Goal: Information Seeking & Learning: Learn about a topic

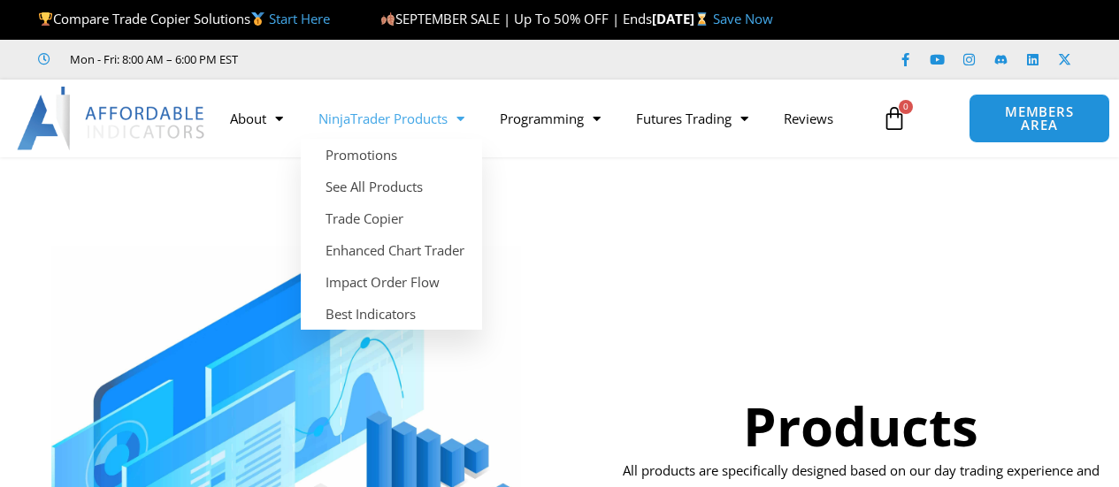
click at [460, 128] on span "Menu" at bounding box center [456, 118] width 17 height 31
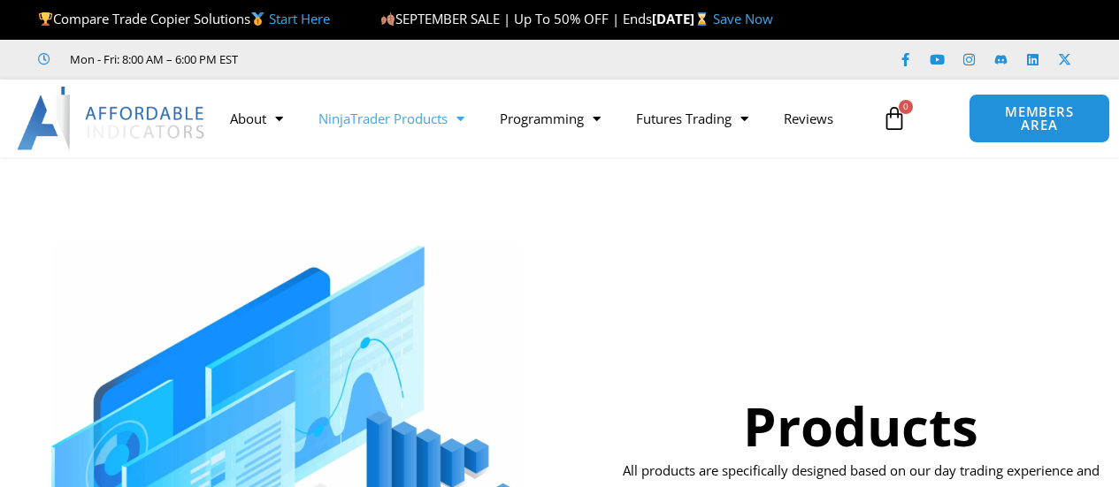
click at [460, 128] on span "Menu" at bounding box center [456, 118] width 17 height 31
click at [464, 118] on span "Menu" at bounding box center [456, 118] width 17 height 31
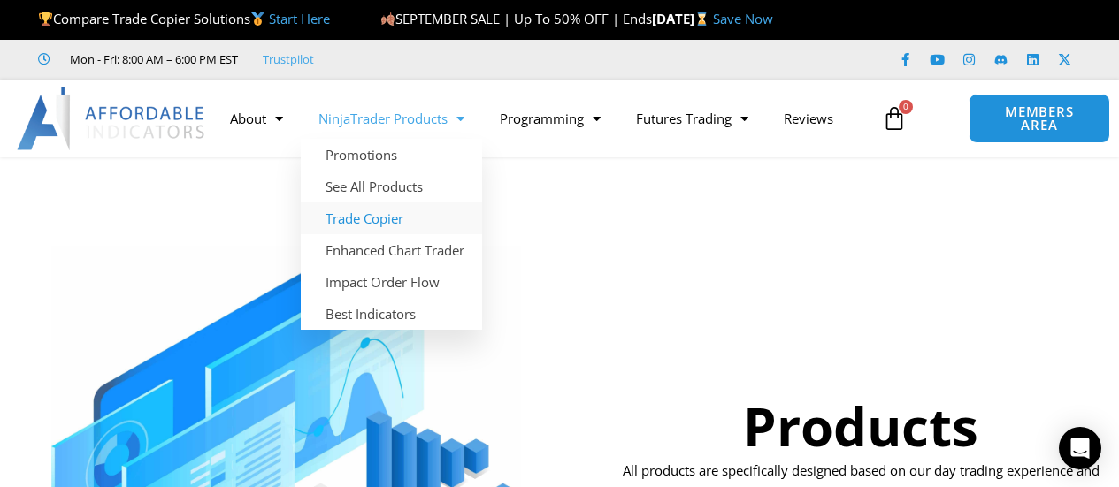
click at [366, 210] on link "Trade Copier" at bounding box center [391, 219] width 181 height 32
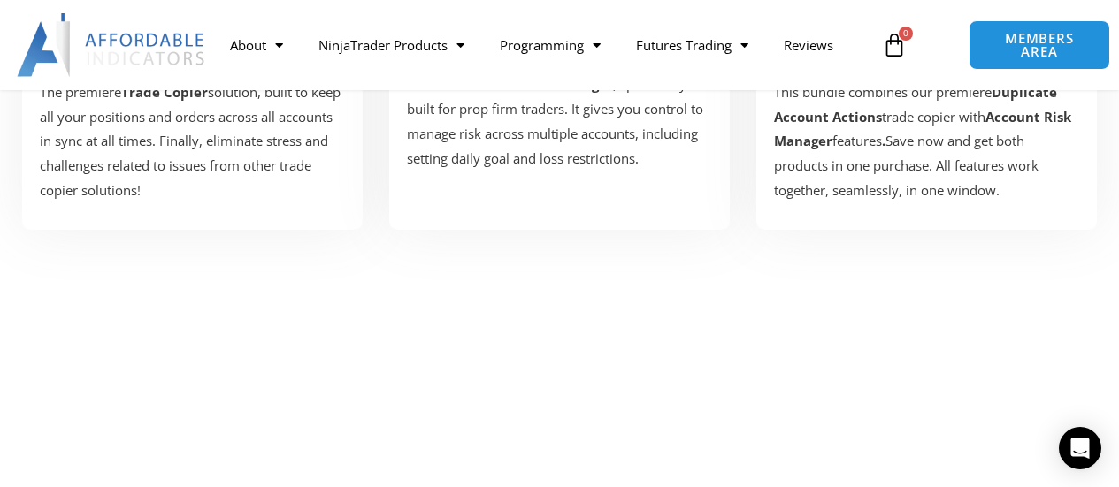
scroll to position [126, 0]
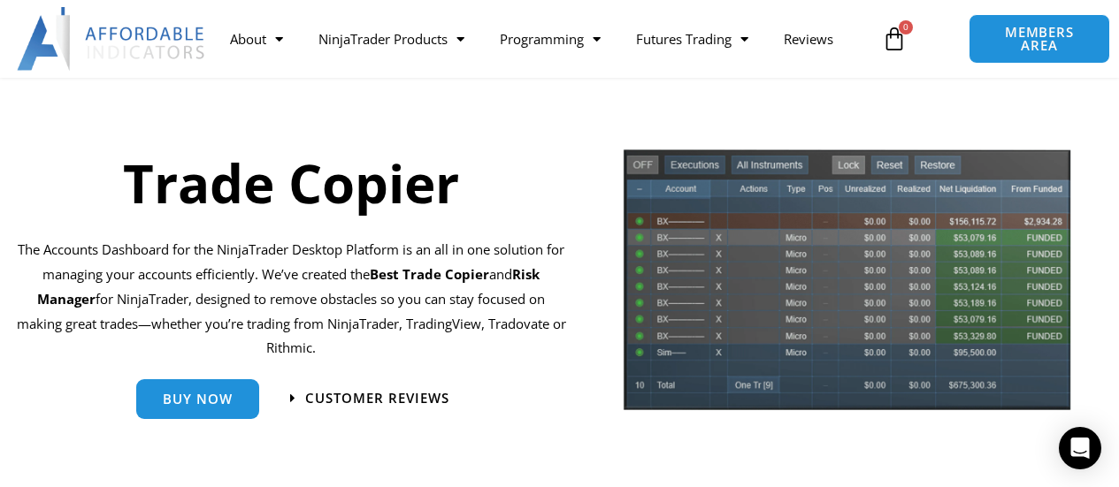
click at [787, 266] on img at bounding box center [846, 285] width 449 height 275
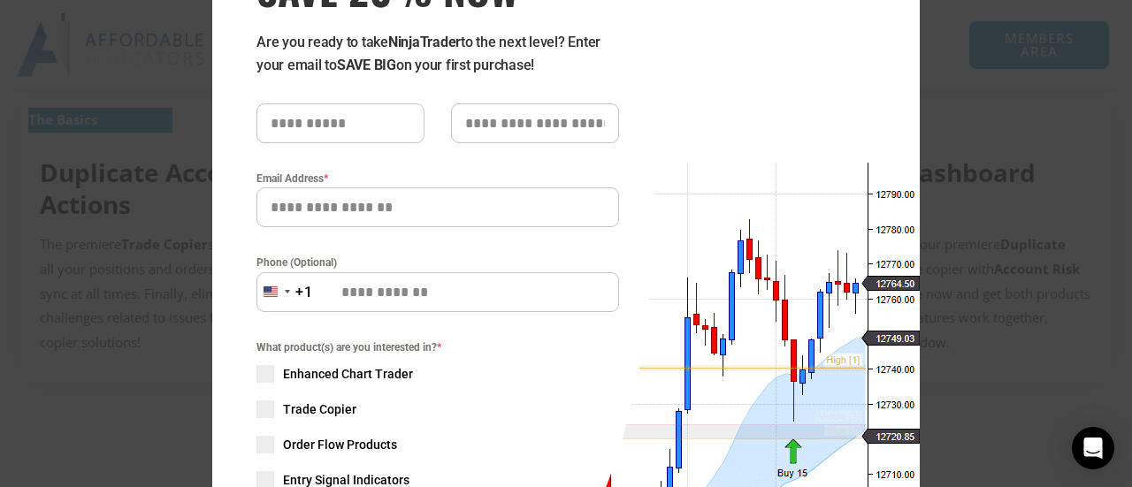
scroll to position [354, 0]
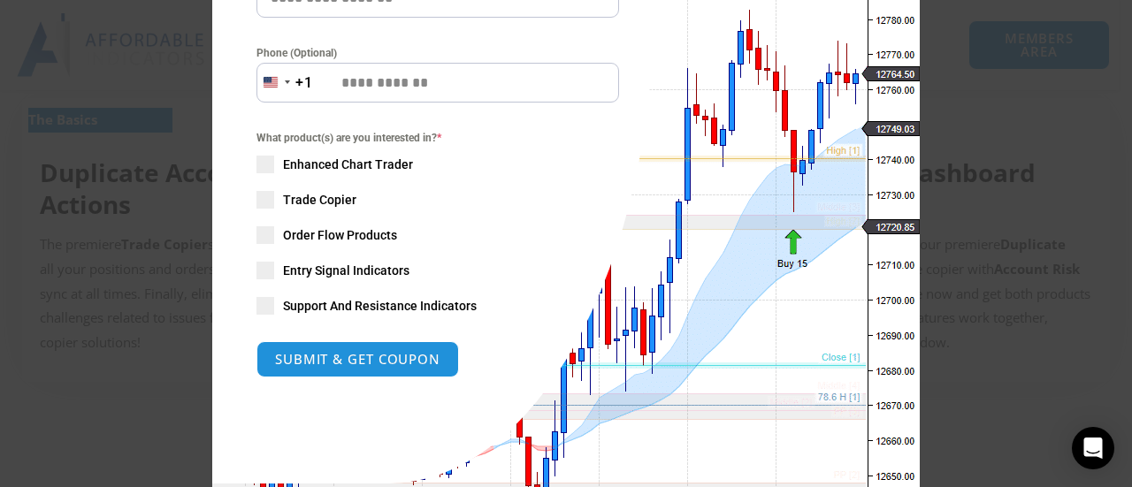
click at [256, 199] on span "SAVE 20% NOW popup" at bounding box center [265, 200] width 18 height 18
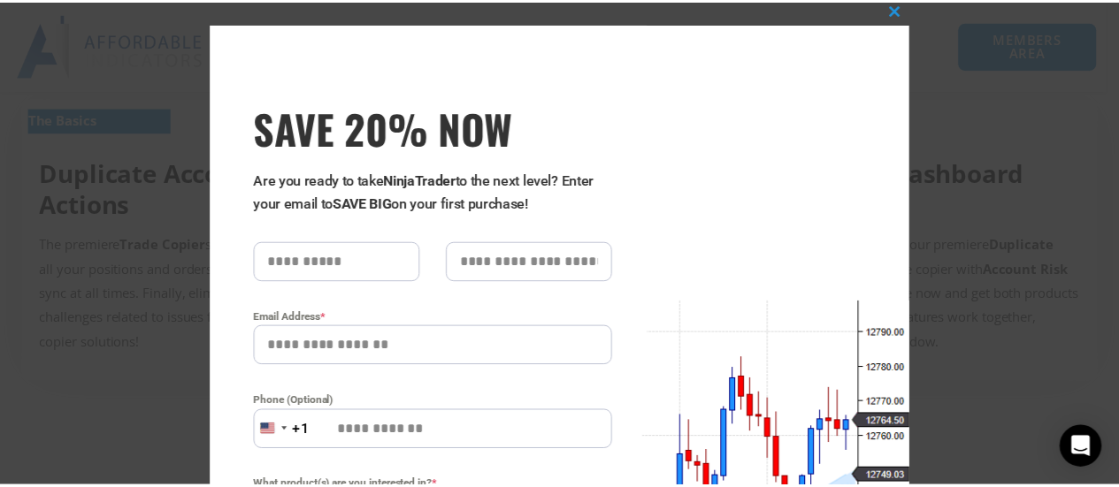
scroll to position [0, 0]
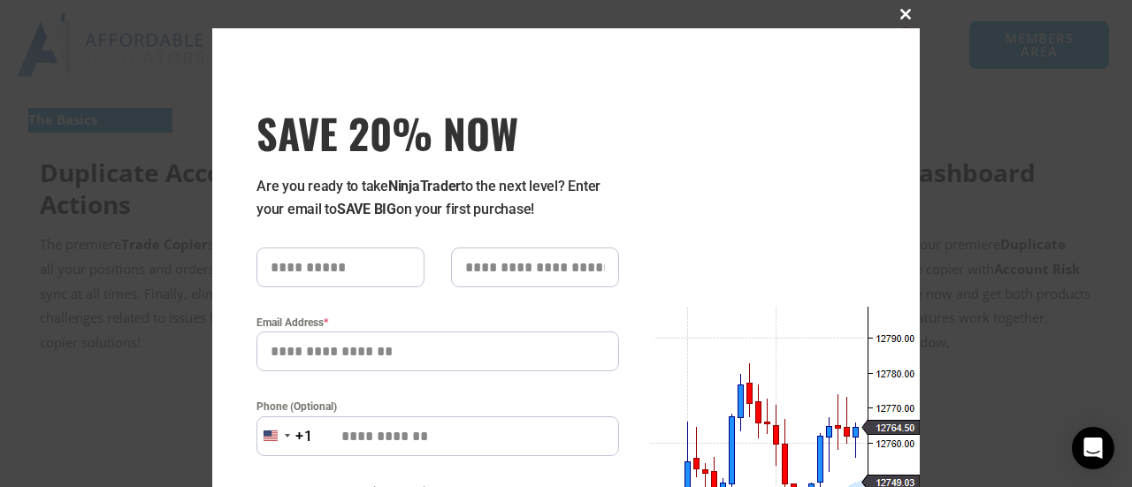
click at [897, 13] on span "SAVE 20% NOW popup" at bounding box center [906, 14] width 28 height 11
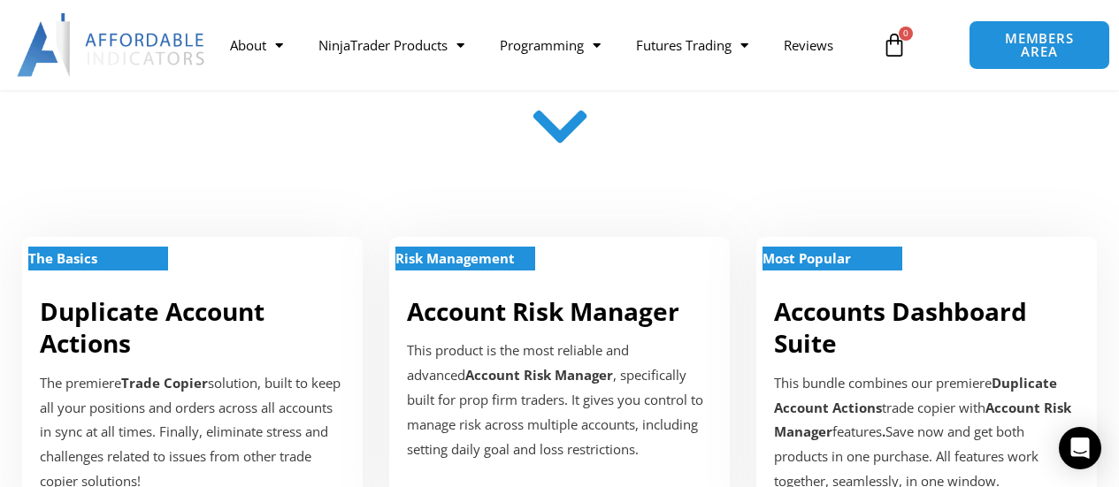
scroll to position [568, 0]
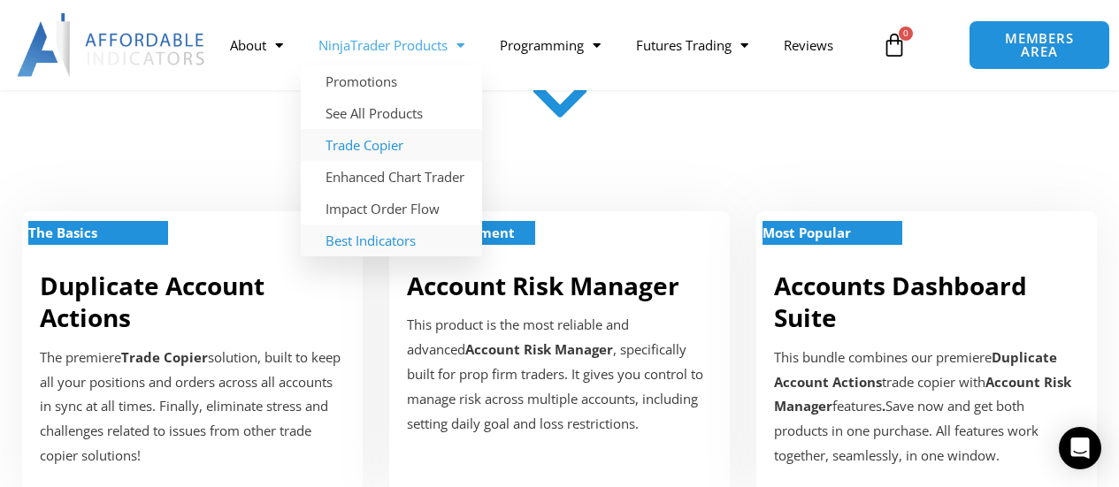
click at [348, 242] on link "Best Indicators" at bounding box center [391, 241] width 181 height 32
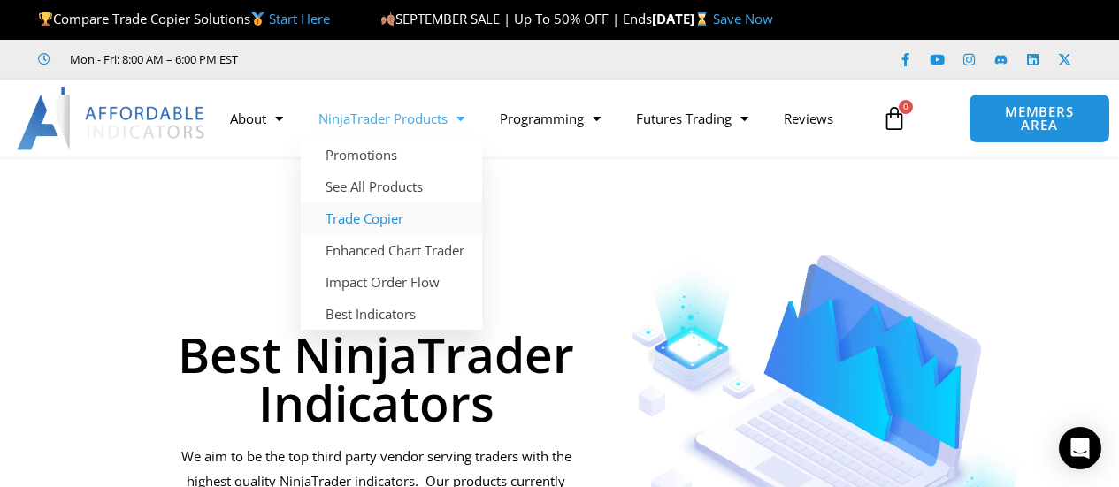
click at [358, 230] on link "Trade Copier" at bounding box center [391, 219] width 181 height 32
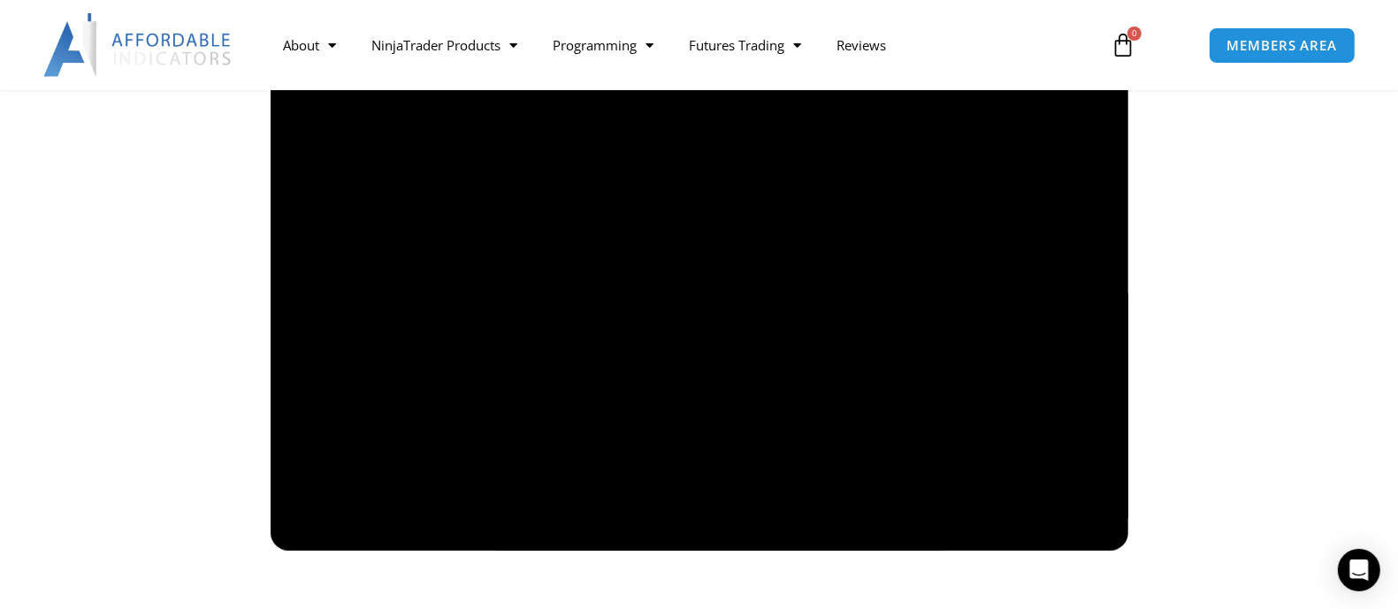
scroll to position [1327, 0]
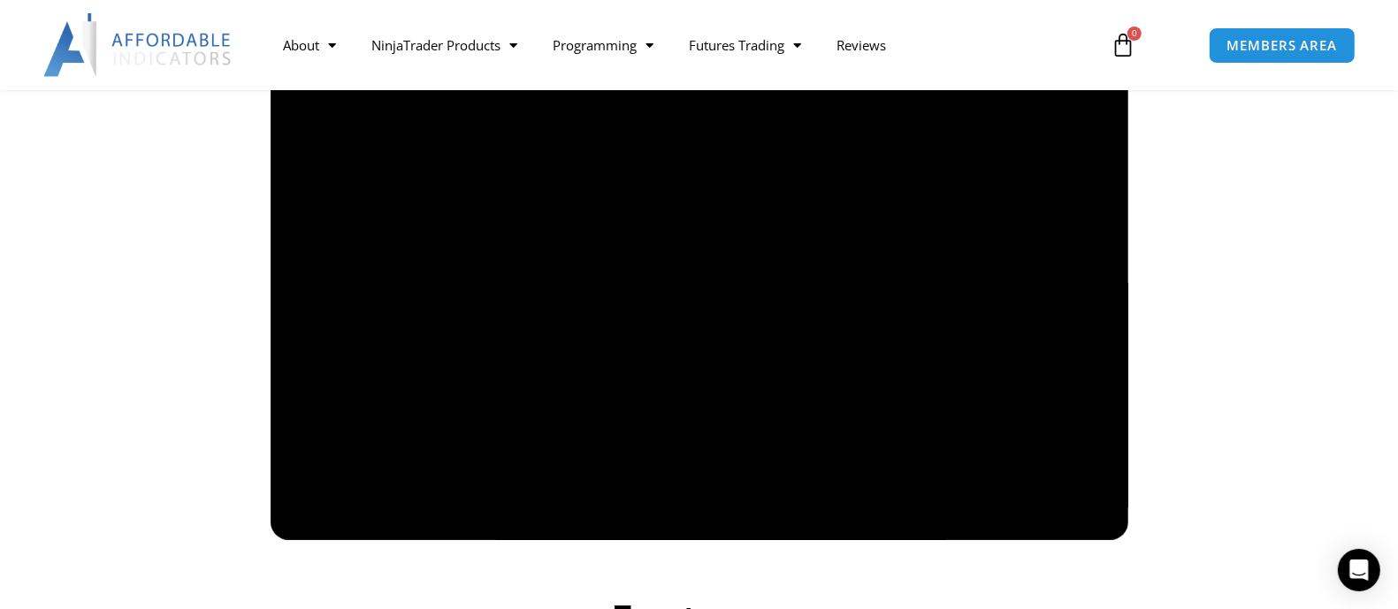
click at [975, 486] on div "Features" at bounding box center [699, 606] width 1008 height 114
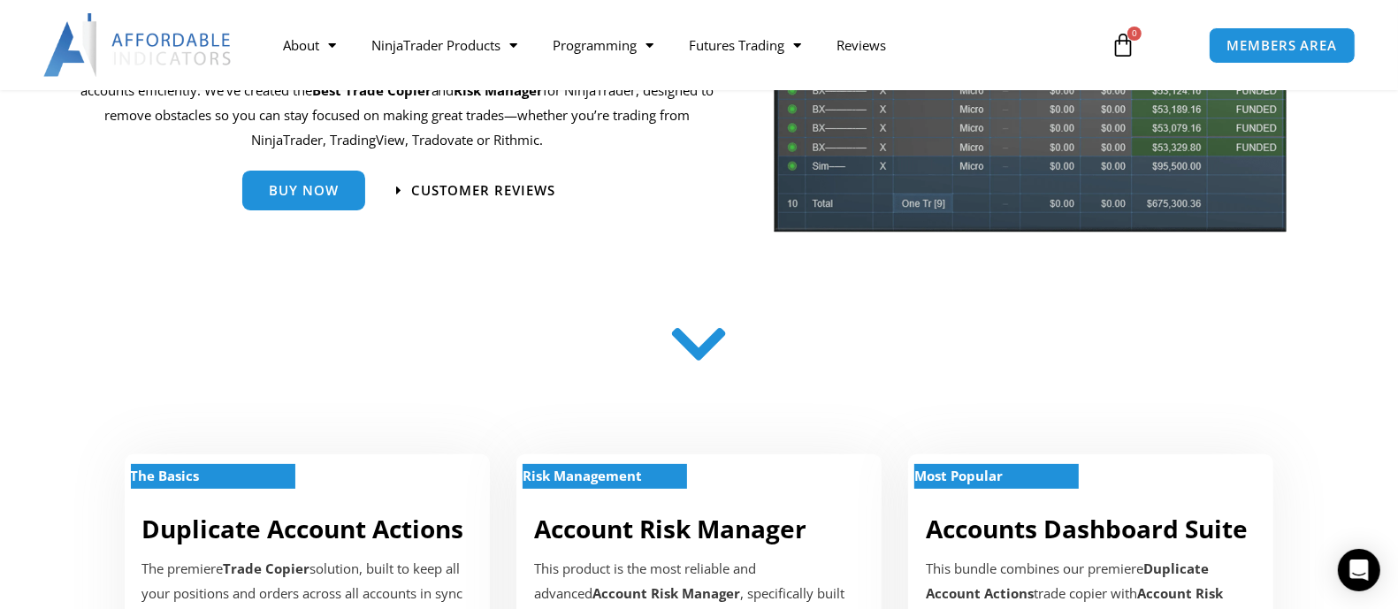
scroll to position [0, 0]
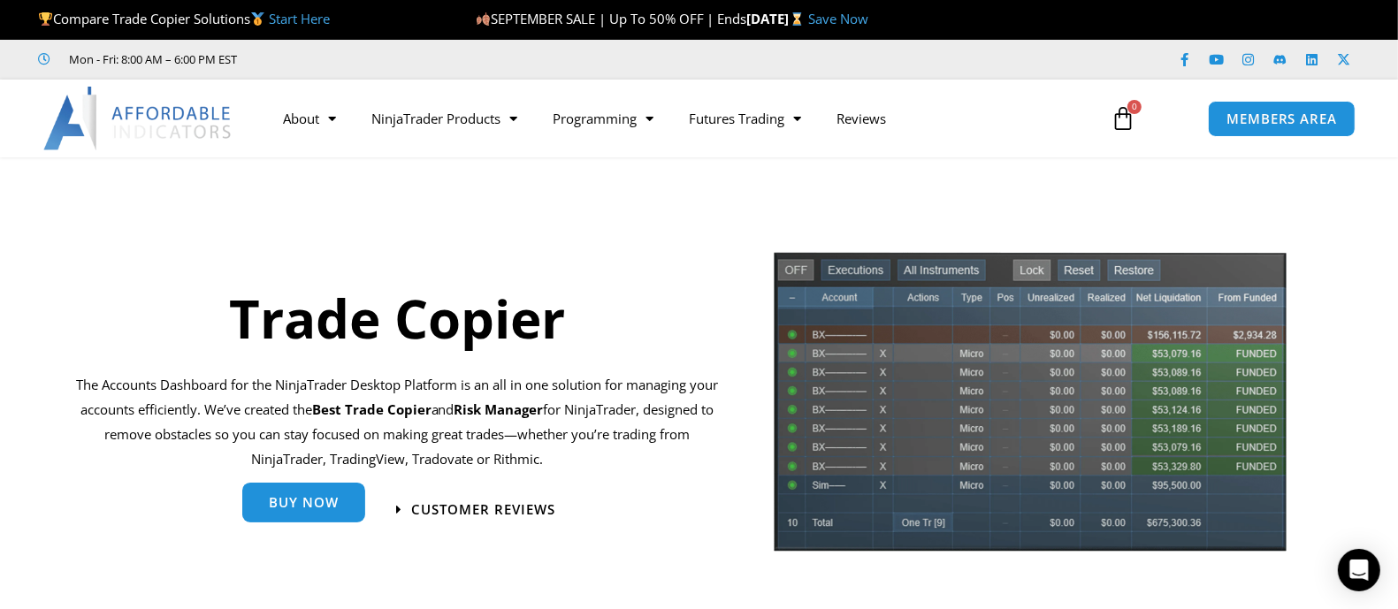
click at [268, 486] on link "Buy Now" at bounding box center [303, 503] width 123 height 40
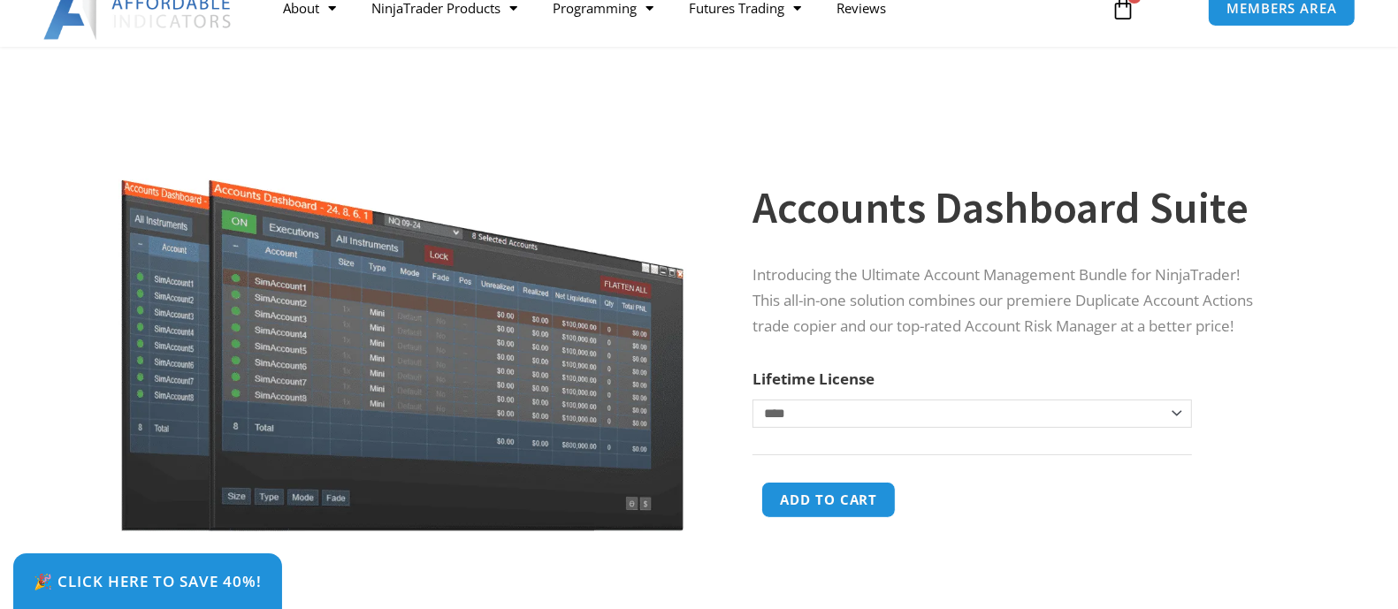
click at [1182, 408] on select "**********" at bounding box center [972, 414] width 439 height 28
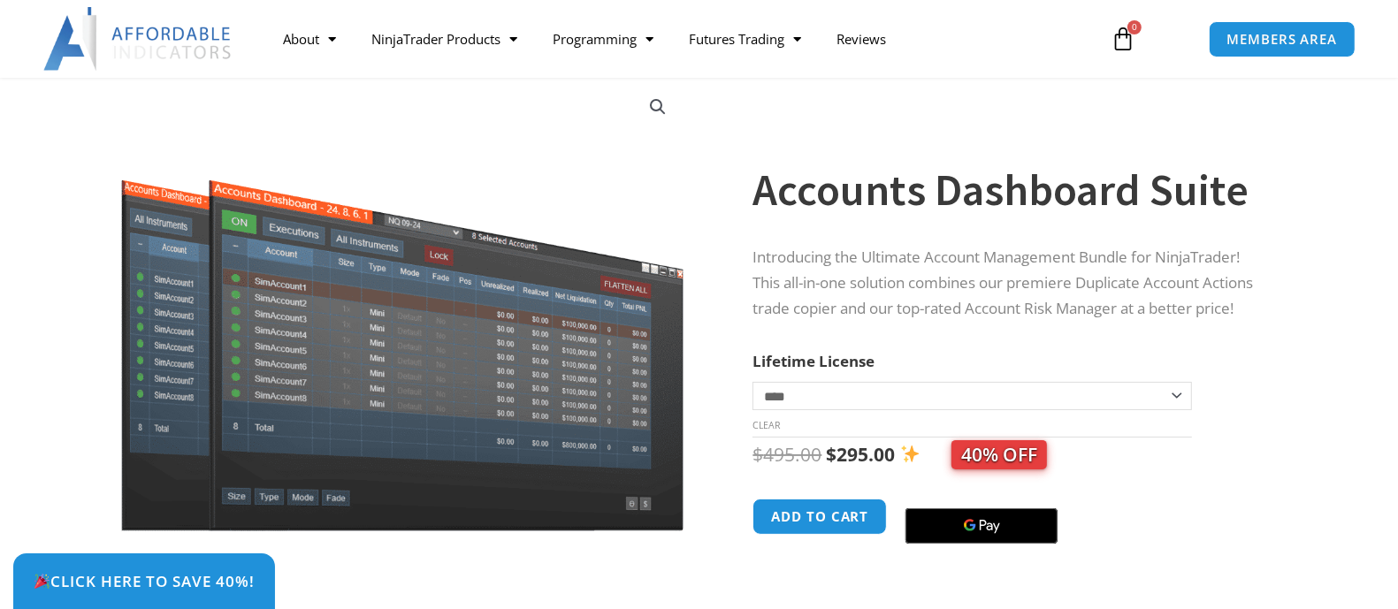
click at [753, 382] on select "**********" at bounding box center [972, 396] width 439 height 28
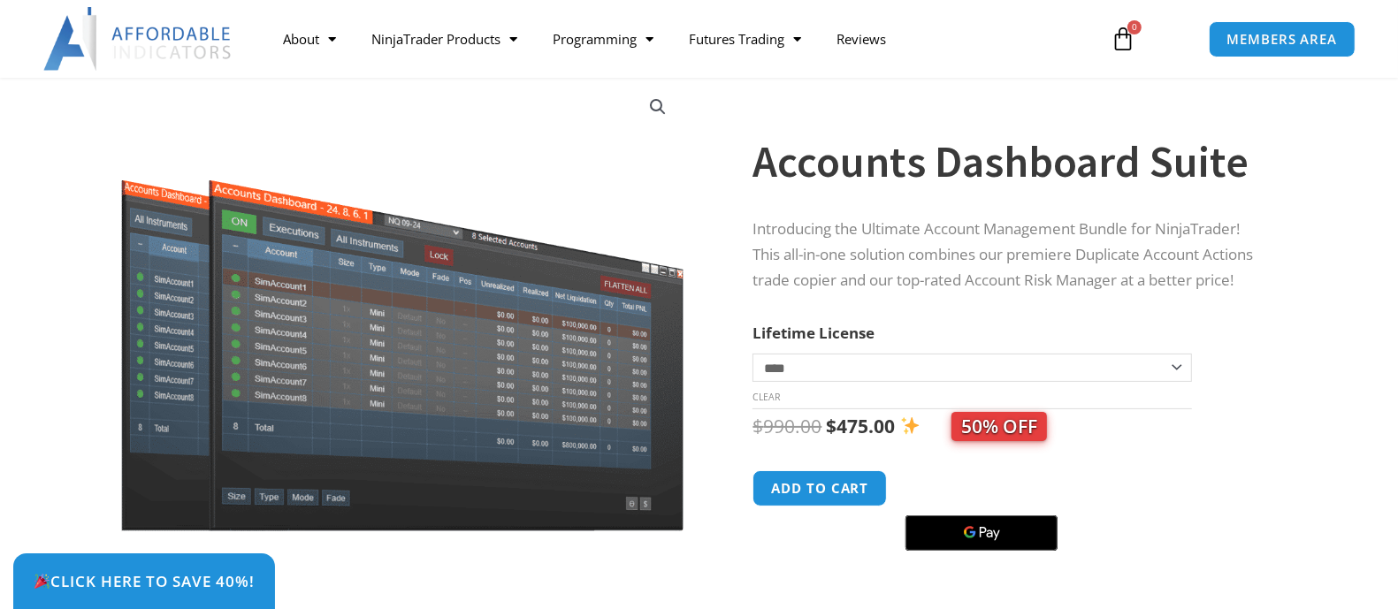
click at [1184, 370] on select "**********" at bounding box center [972, 368] width 439 height 28
select select "*"
click at [753, 354] on select "**********" at bounding box center [972, 368] width 439 height 28
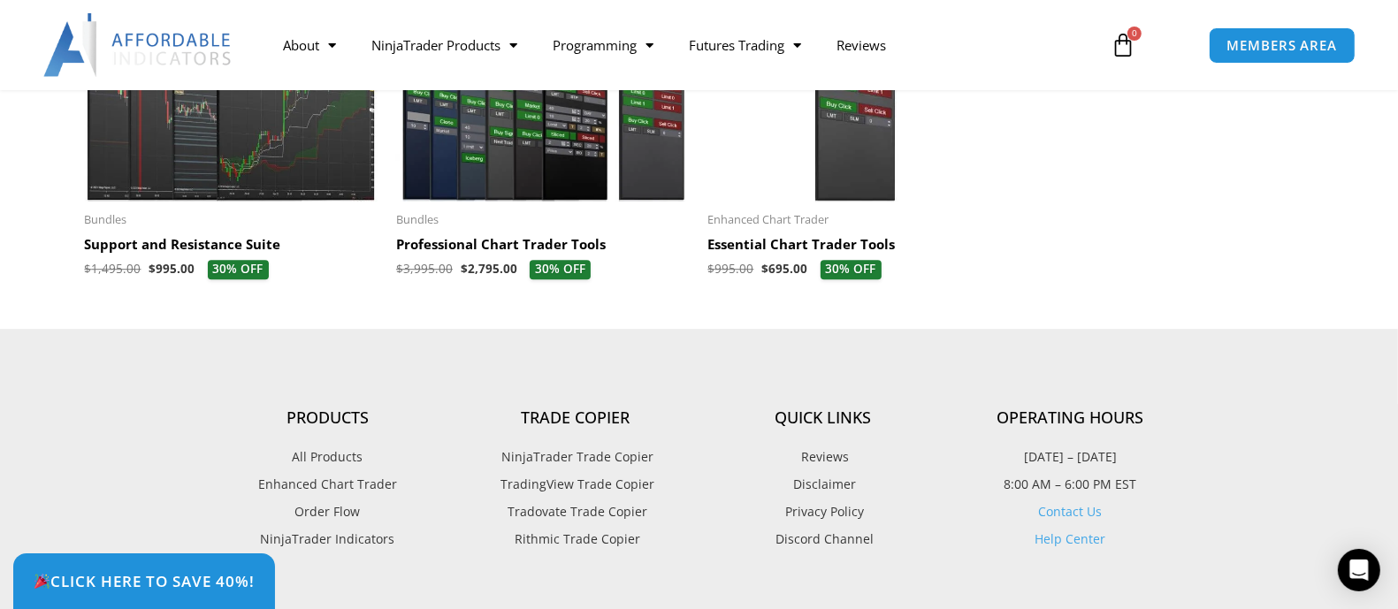
scroll to position [3980, 0]
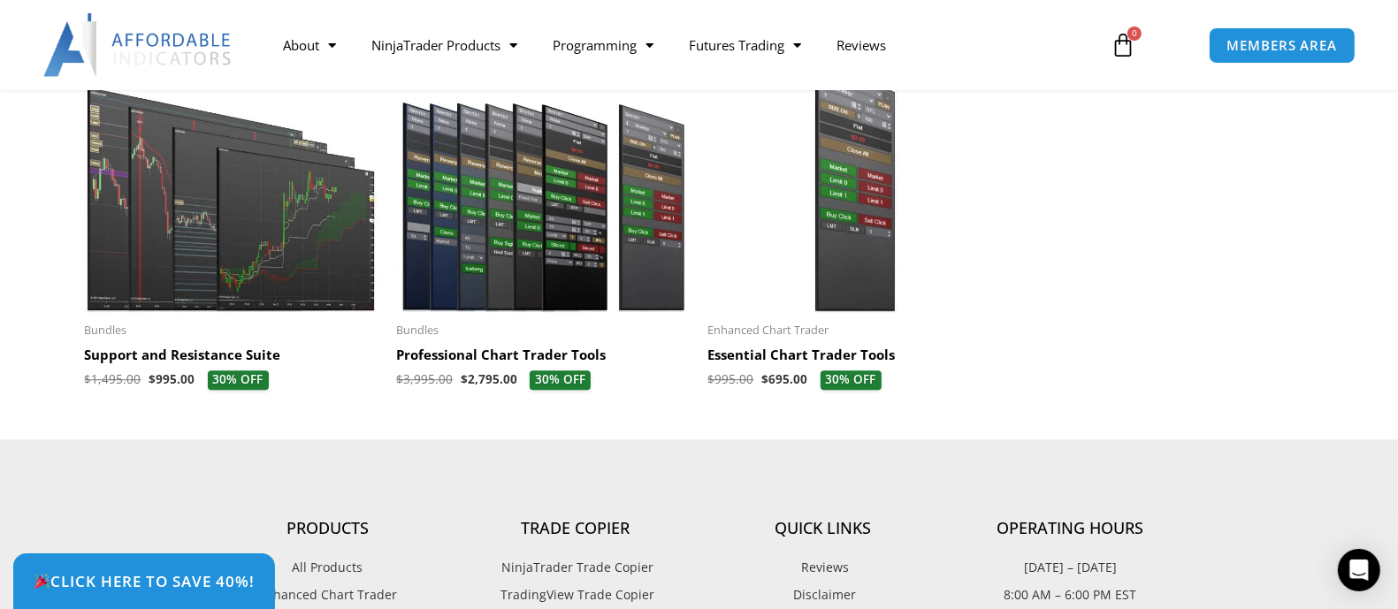
click at [512, 231] on img at bounding box center [543, 185] width 295 height 253
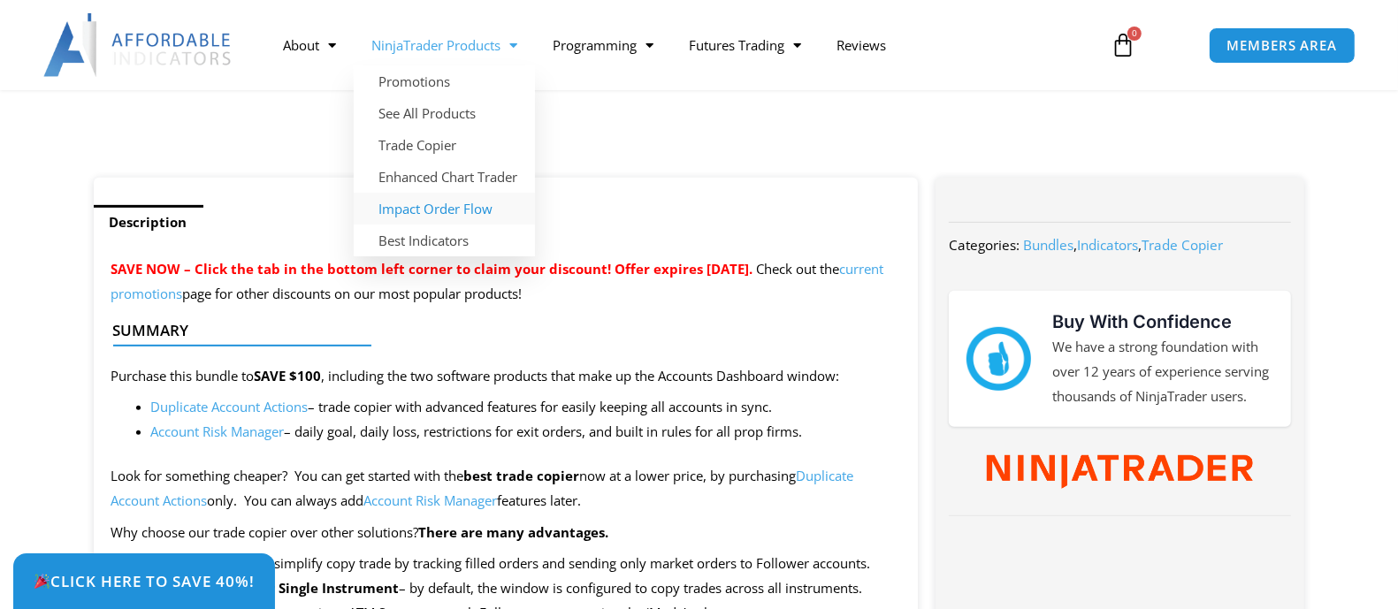
click at [425, 214] on link "Impact Order Flow" at bounding box center [444, 209] width 181 height 32
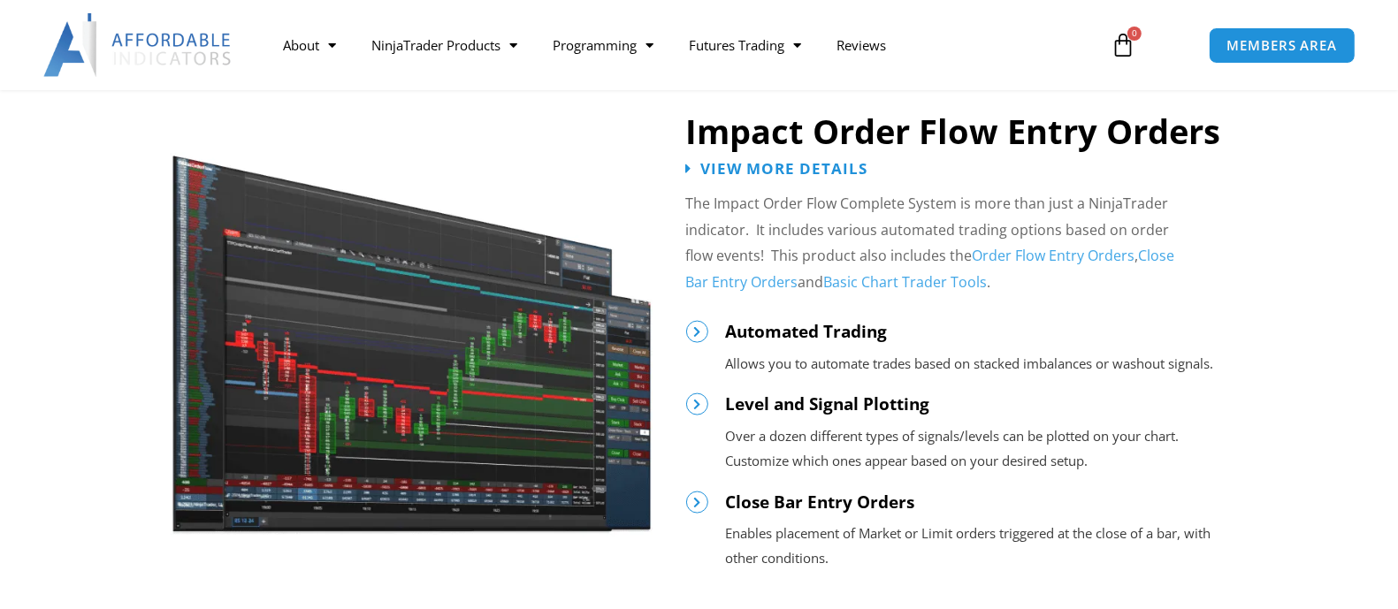
scroll to position [1952, 0]
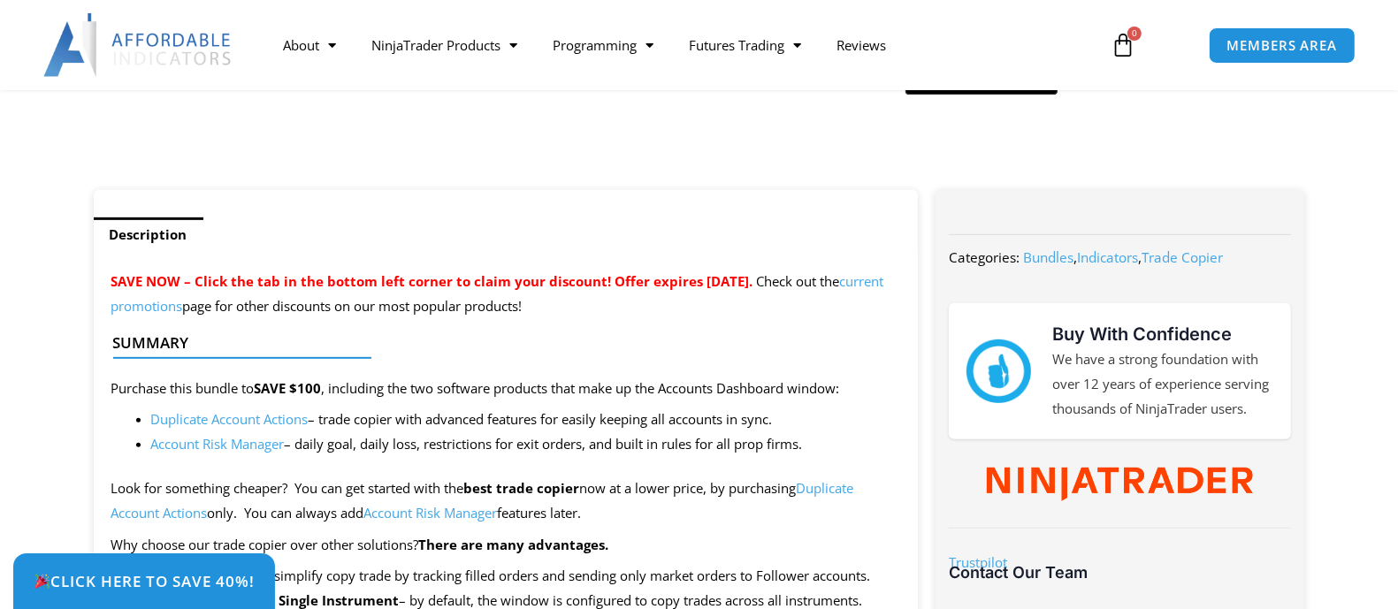
scroll to position [592, 0]
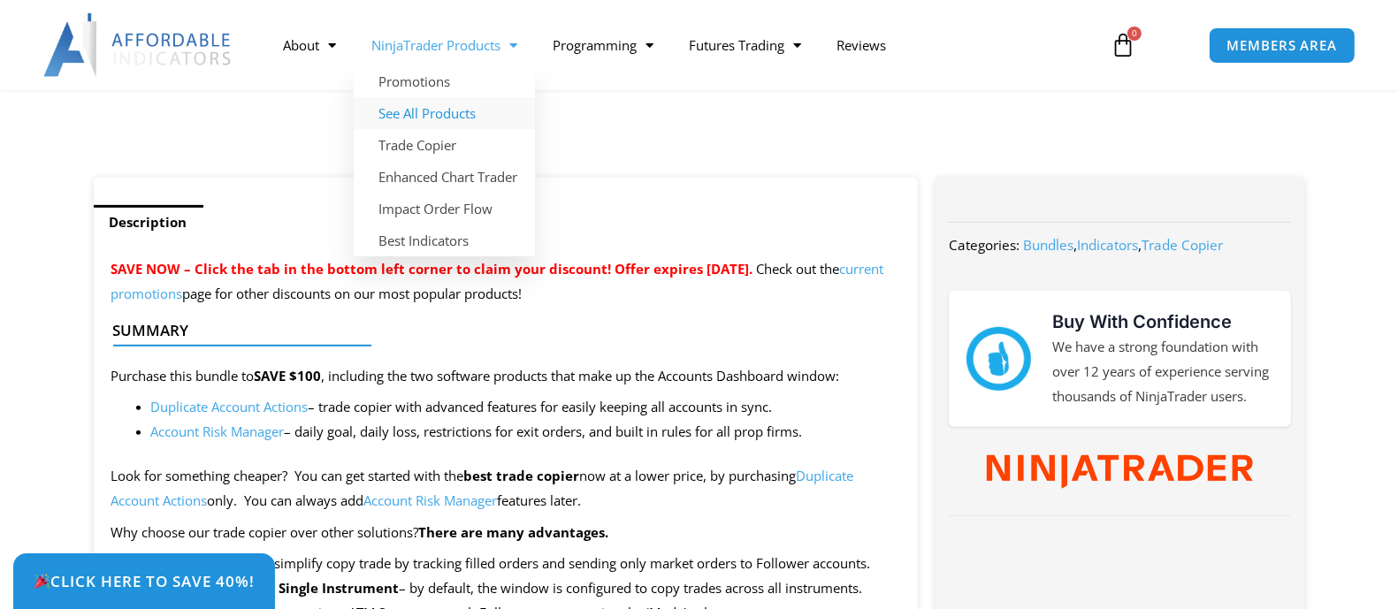
click at [420, 113] on link "See All Products" at bounding box center [444, 113] width 181 height 32
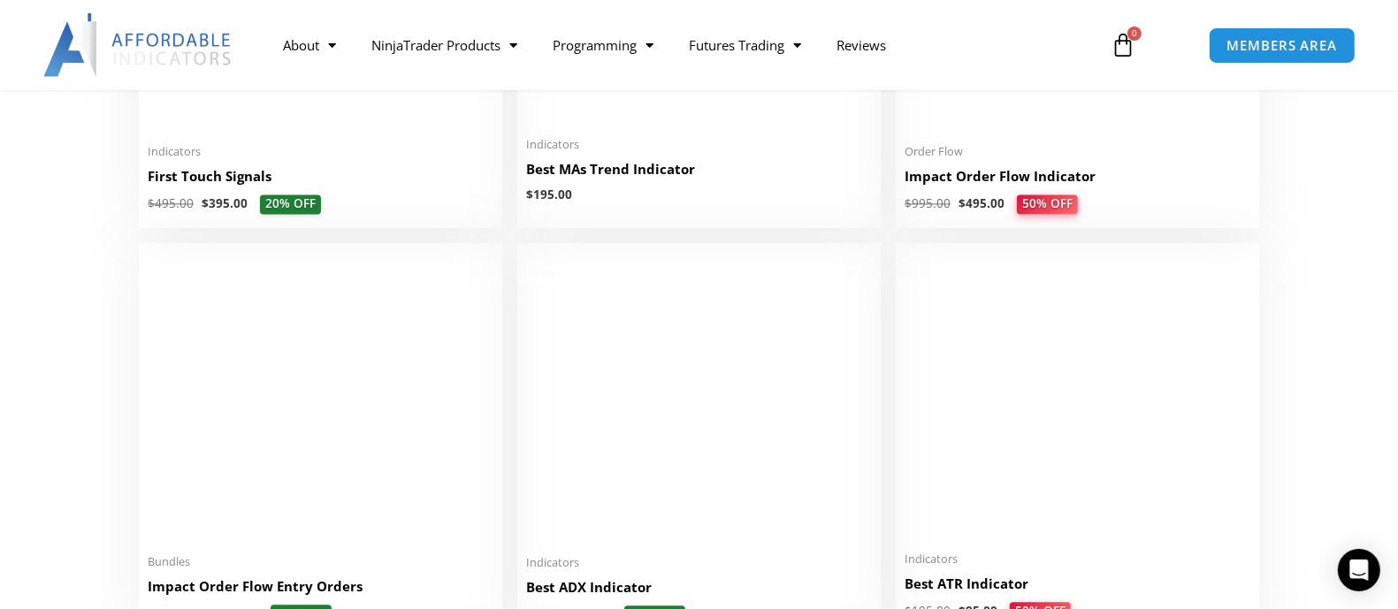
scroll to position [2764, 0]
